Goal: Task Accomplishment & Management: Complete application form

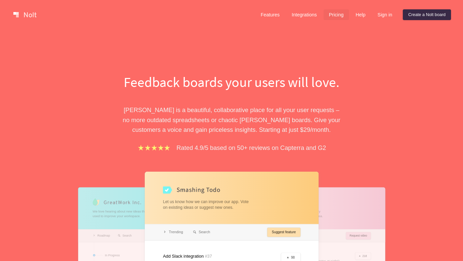
click at [335, 15] on link "Pricing" at bounding box center [336, 14] width 25 height 11
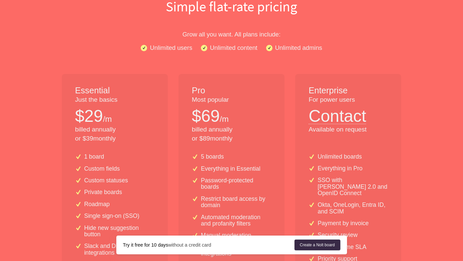
scroll to position [92, 0]
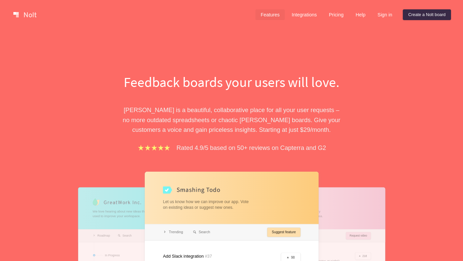
click at [264, 16] on link "Features" at bounding box center [271, 14] width 30 height 11
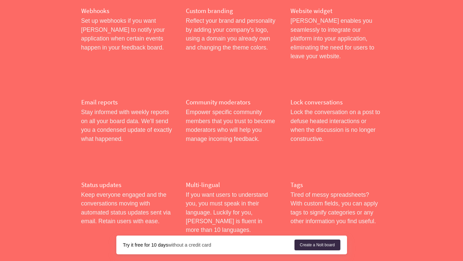
scroll to position [726, 0]
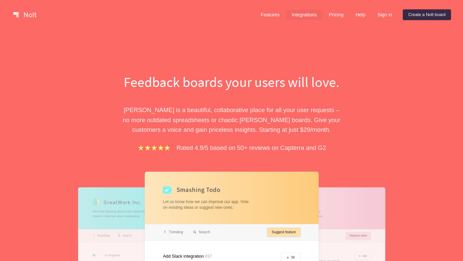
click at [300, 13] on link "Integrations" at bounding box center [304, 14] width 36 height 11
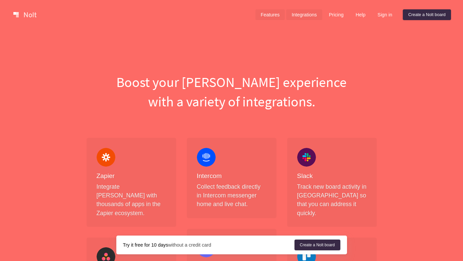
click at [260, 14] on link "Features" at bounding box center [271, 14] width 30 height 11
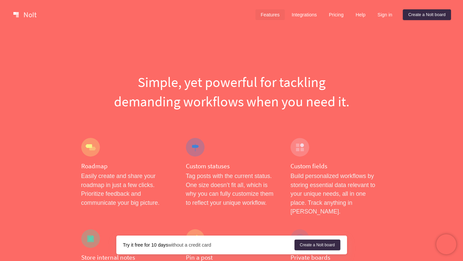
click at [26, 16] on link at bounding box center [25, 14] width 28 height 11
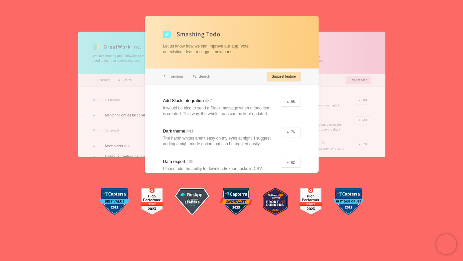
scroll to position [186, 0]
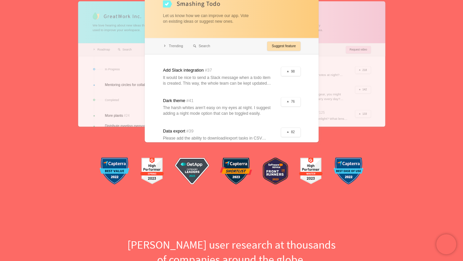
click at [174, 68] on div at bounding box center [232, 64] width 174 height 157
click at [134, 69] on div at bounding box center [147, 63] width 139 height 125
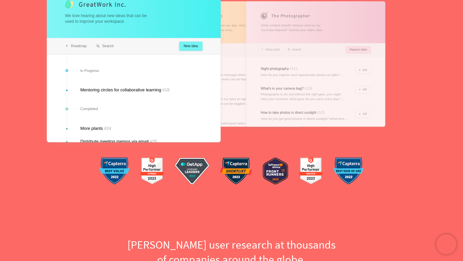
click at [319, 76] on div at bounding box center [315, 63] width 139 height 125
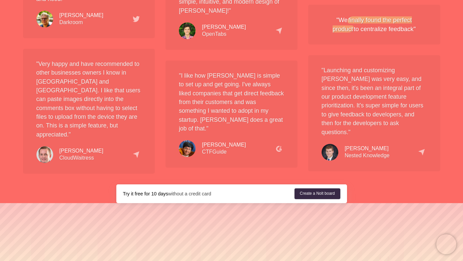
scroll to position [1251, 0]
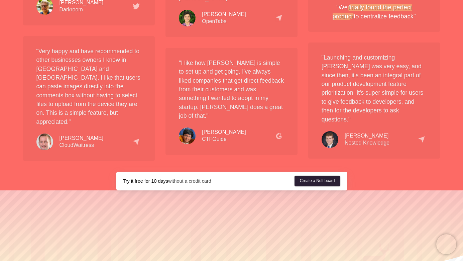
click at [308, 176] on link "Create a Nolt board" at bounding box center [318, 181] width 46 height 11
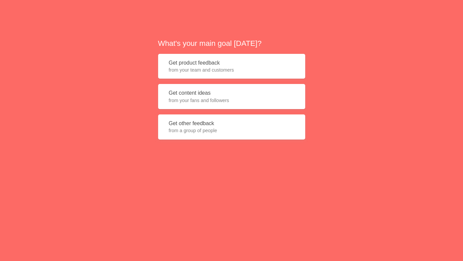
click at [253, 69] on span "from your team and customers" at bounding box center [232, 70] width 126 height 7
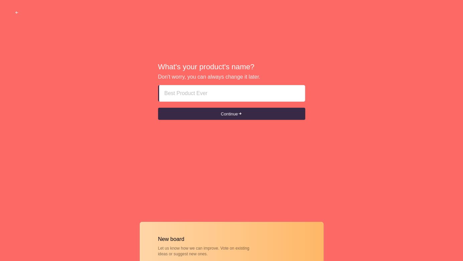
click at [238, 96] on input at bounding box center [232, 93] width 135 height 16
type input "test"
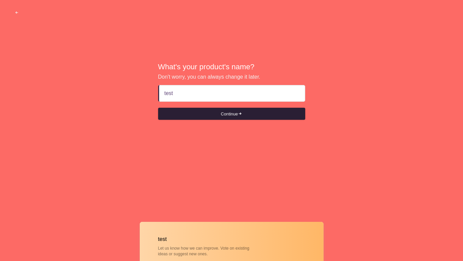
click at [235, 112] on button "Continue" at bounding box center [231, 114] width 147 height 12
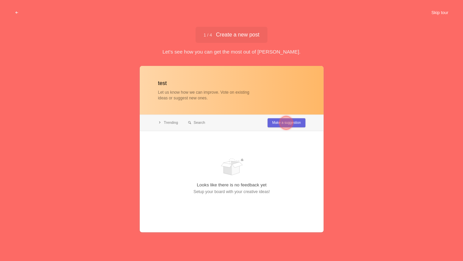
click at [433, 9] on button "Skip tour" at bounding box center [440, 13] width 33 height 12
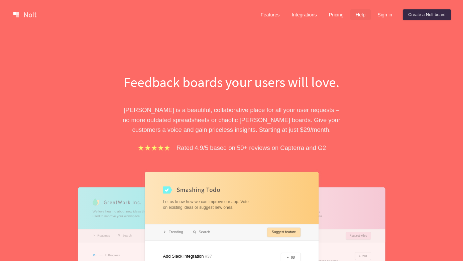
click at [360, 15] on link "Help" at bounding box center [361, 14] width 21 height 11
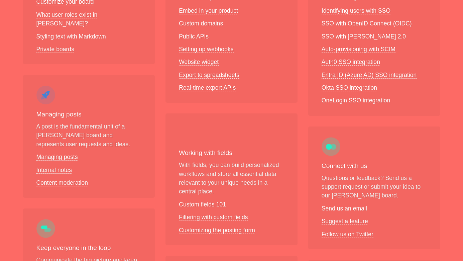
scroll to position [557, 0]
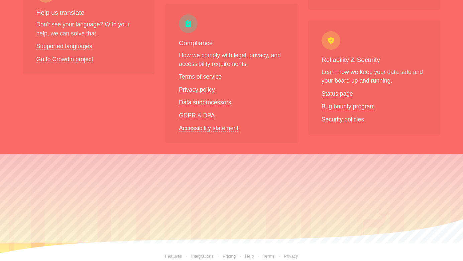
click at [176, 254] on link "Features" at bounding box center [173, 256] width 17 height 5
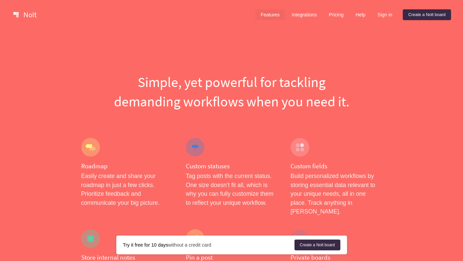
click at [91, 154] on div at bounding box center [90, 147] width 19 height 19
click at [29, 12] on link at bounding box center [25, 14] width 28 height 11
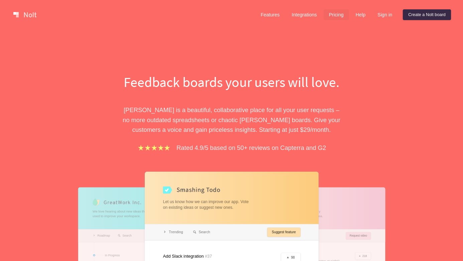
click at [328, 14] on link "Pricing" at bounding box center [336, 14] width 25 height 11
